Goal: Task Accomplishment & Management: Manage account settings

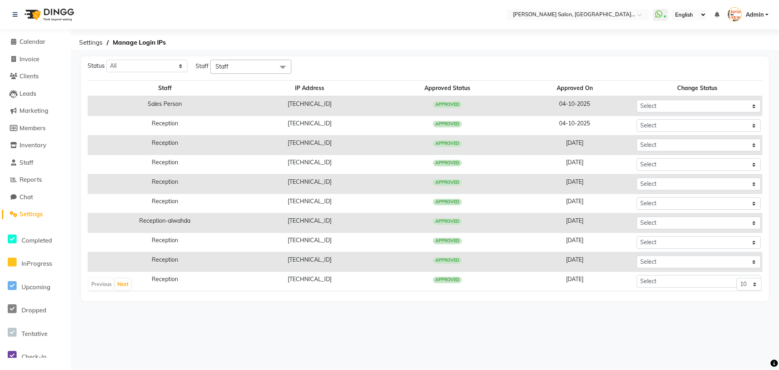
click at [40, 212] on span "Settings" at bounding box center [30, 214] width 23 height 8
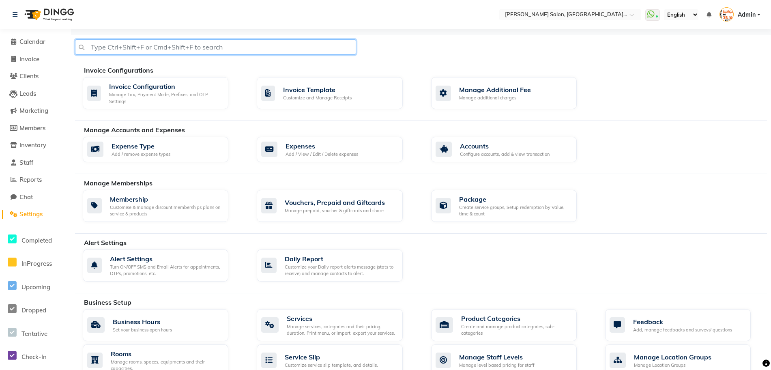
click at [183, 47] on input "text" at bounding box center [215, 46] width 281 height 15
type input "bill settings"
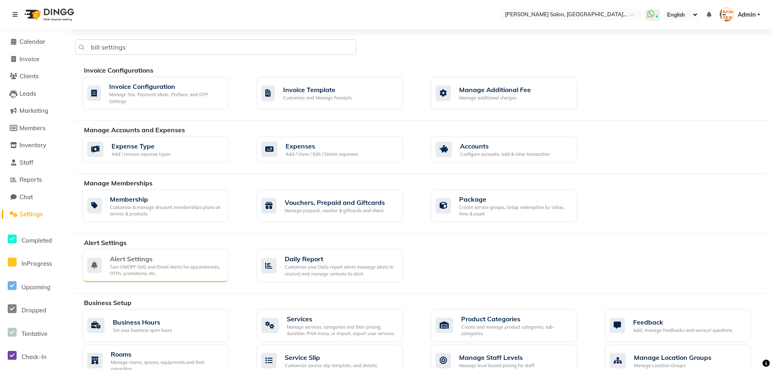
click at [141, 261] on div "Alert Settings" at bounding box center [166, 259] width 112 height 10
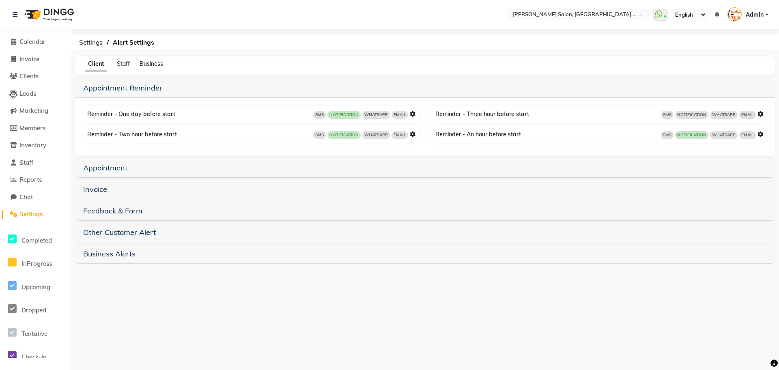
click at [38, 213] on span "Settings" at bounding box center [30, 214] width 23 height 8
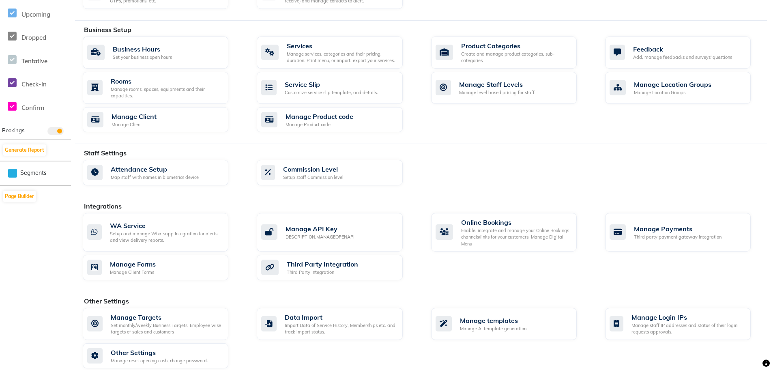
scroll to position [282, 0]
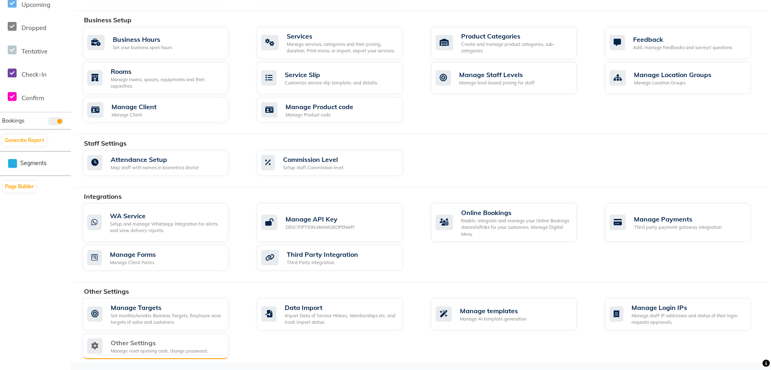
click at [186, 348] on div "Manage reset opening cash, change password." at bounding box center [159, 351] width 97 height 7
select select "2: 15"
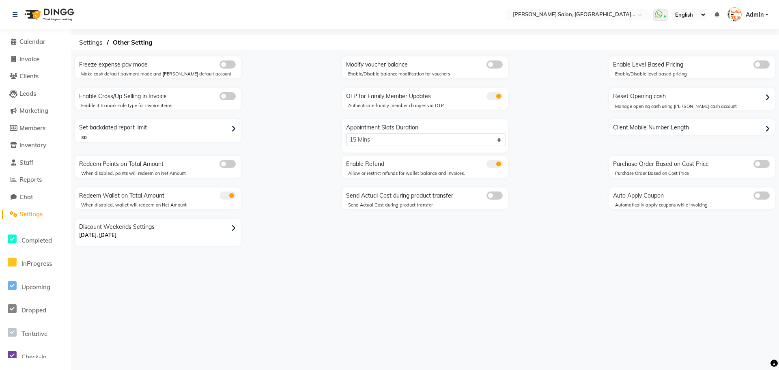
click at [33, 218] on link "Settings" at bounding box center [35, 214] width 67 height 9
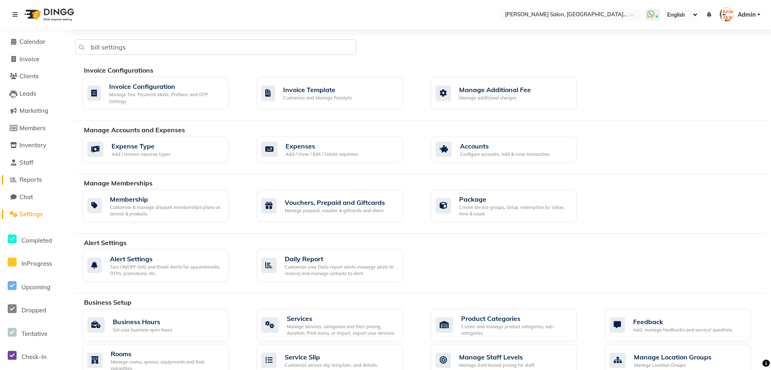
click at [36, 176] on span "Reports" at bounding box center [30, 180] width 22 height 8
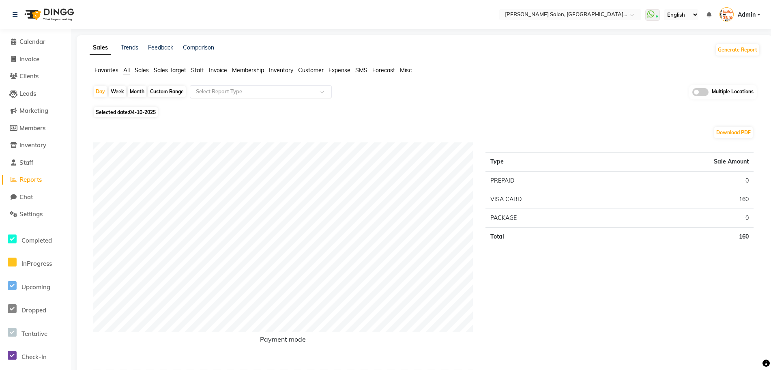
click at [288, 89] on input "text" at bounding box center [252, 92] width 117 height 8
click at [15, 41] on icon at bounding box center [13, 42] width 5 height 6
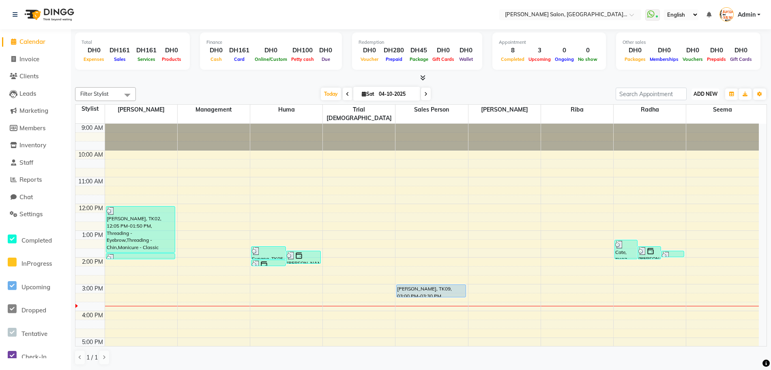
click at [709, 92] on span "ADD NEW" at bounding box center [706, 94] width 24 height 6
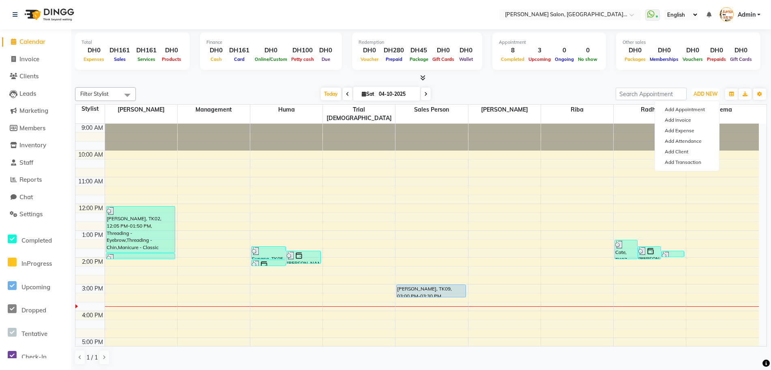
click at [439, 194] on div "9:00 AM 10:00 AM 11:00 AM 12:00 PM 1:00 PM 2:00 PM 3:00 PM 4:00 PM 5:00 PM 6:00…" at bounding box center [417, 311] width 684 height 374
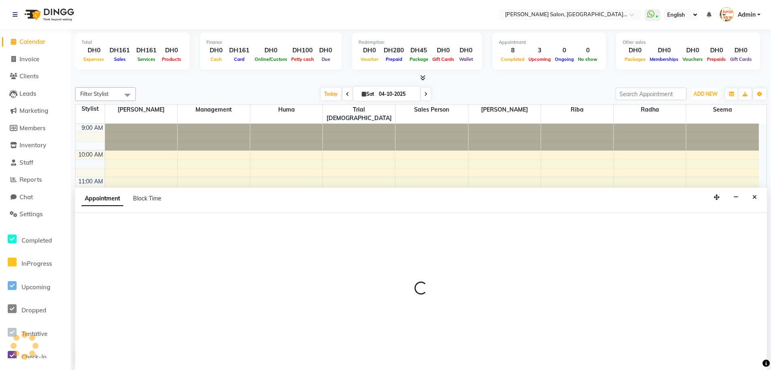
scroll to position [0, 0]
select select "86370"
select select "705"
select select "tentative"
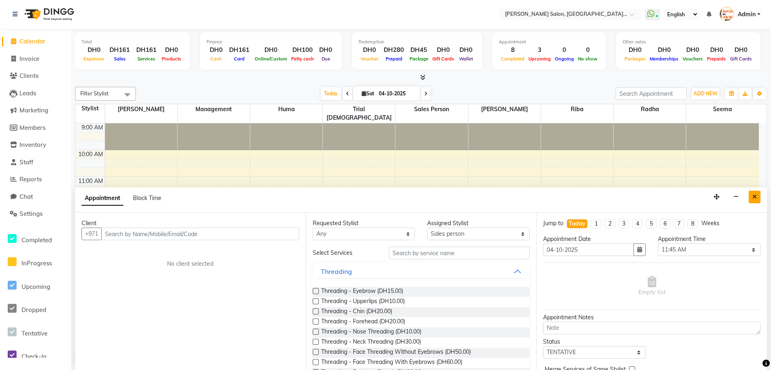
click at [752, 197] on button "Close" at bounding box center [755, 197] width 12 height 13
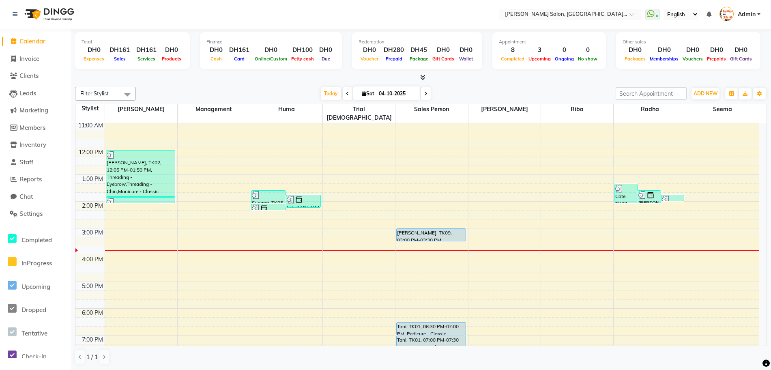
scroll to position [144, 0]
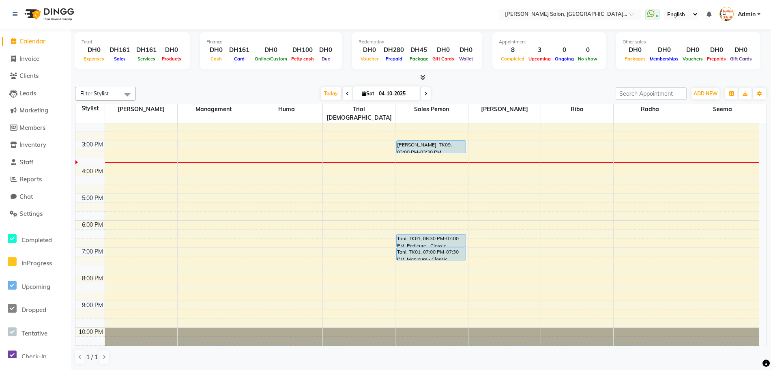
click at [656, 252] on div "9:00 AM 10:00 AM 11:00 AM 12:00 PM 1:00 PM 2:00 PM 3:00 PM 4:00 PM 5:00 PM 6:00…" at bounding box center [417, 167] width 684 height 374
select select "89061"
select select "tentative"
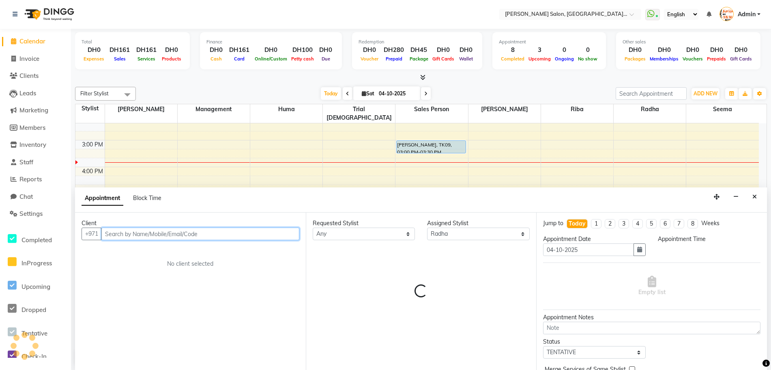
select select "1155"
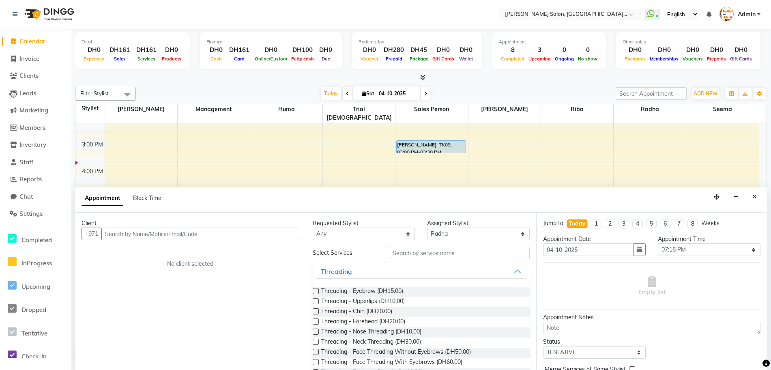
drag, startPoint x: 753, startPoint y: 198, endPoint x: 752, endPoint y: 192, distance: 5.8
click at [754, 198] on icon "Close" at bounding box center [755, 197] width 4 height 6
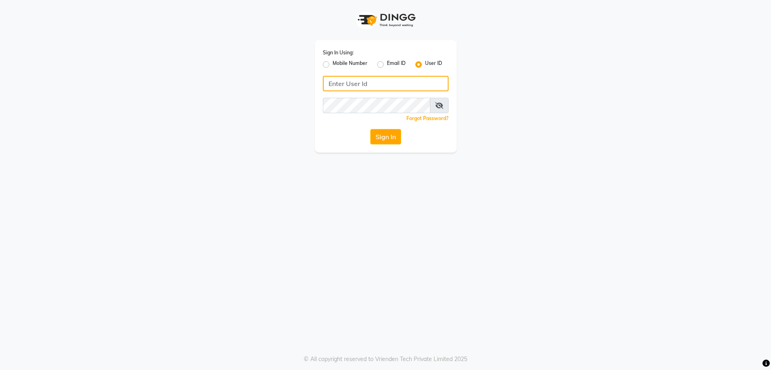
type input "chitra salon"
